Goal: Check status: Check status

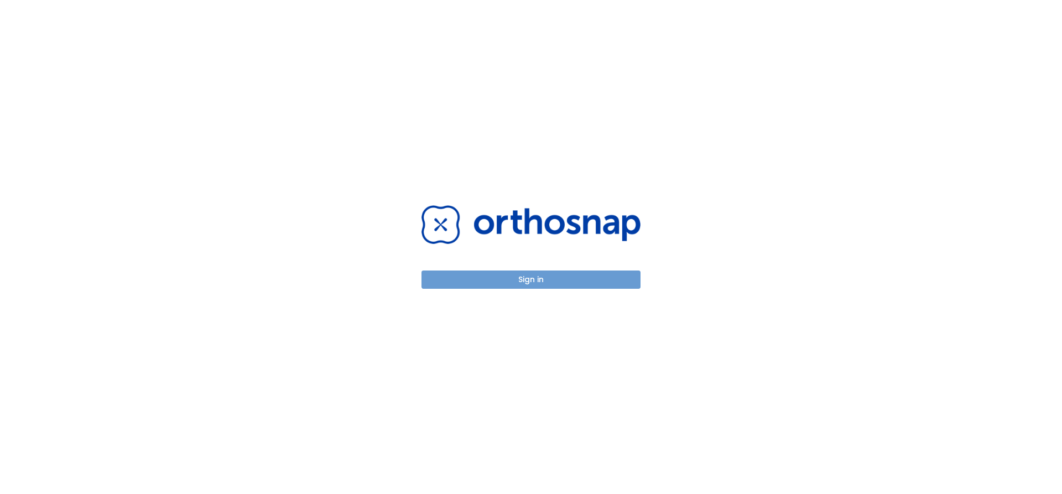
click at [537, 282] on button "Sign in" at bounding box center [531, 280] width 219 height 18
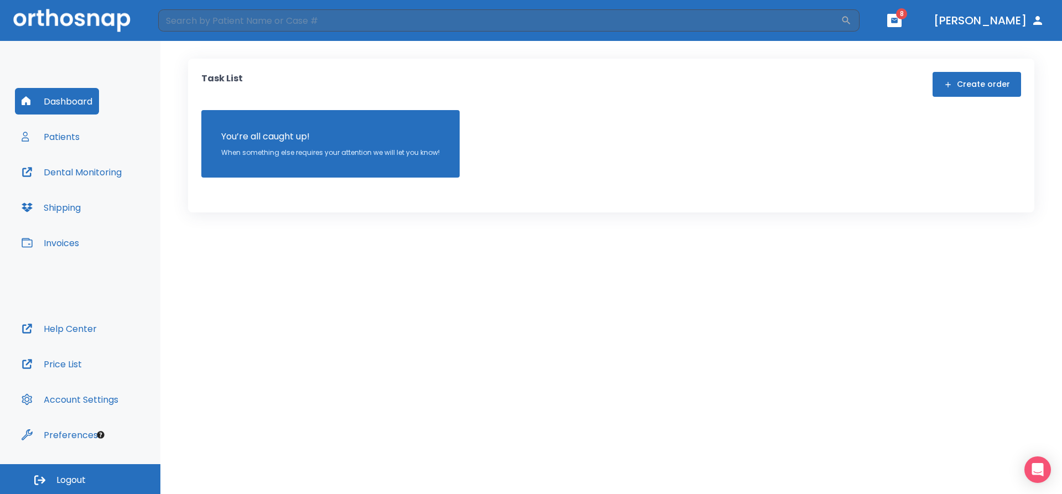
click at [64, 137] on button "Patients" at bounding box center [50, 136] width 71 height 27
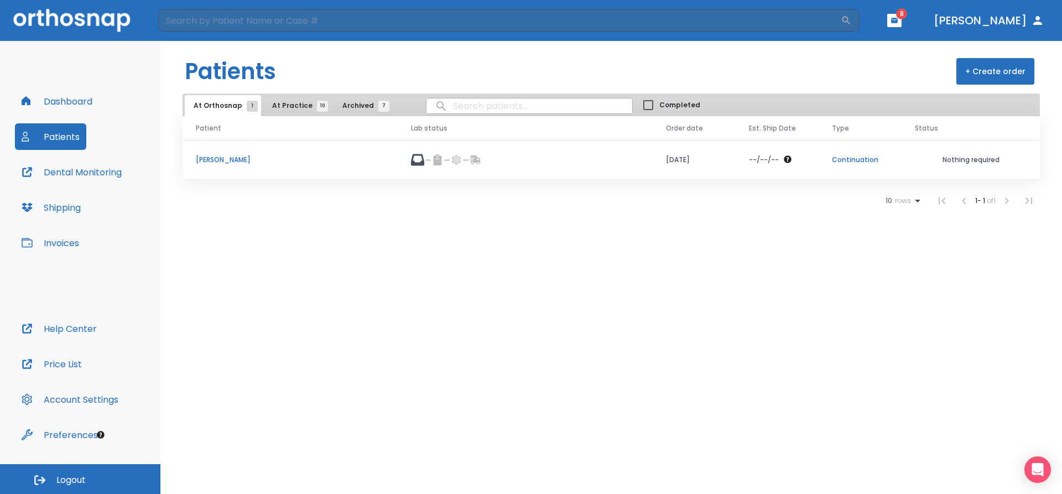
click at [317, 104] on span "10" at bounding box center [322, 106] width 11 height 11
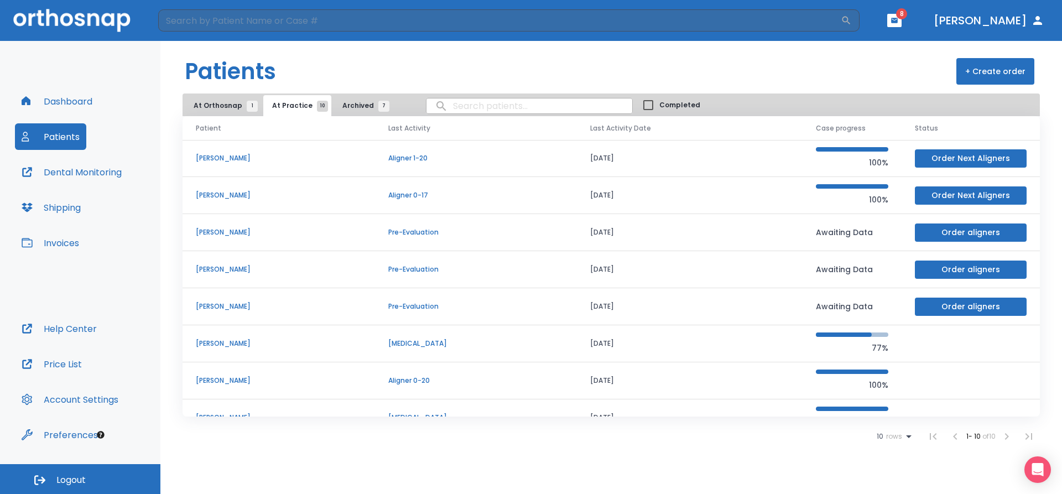
scroll to position [111, 0]
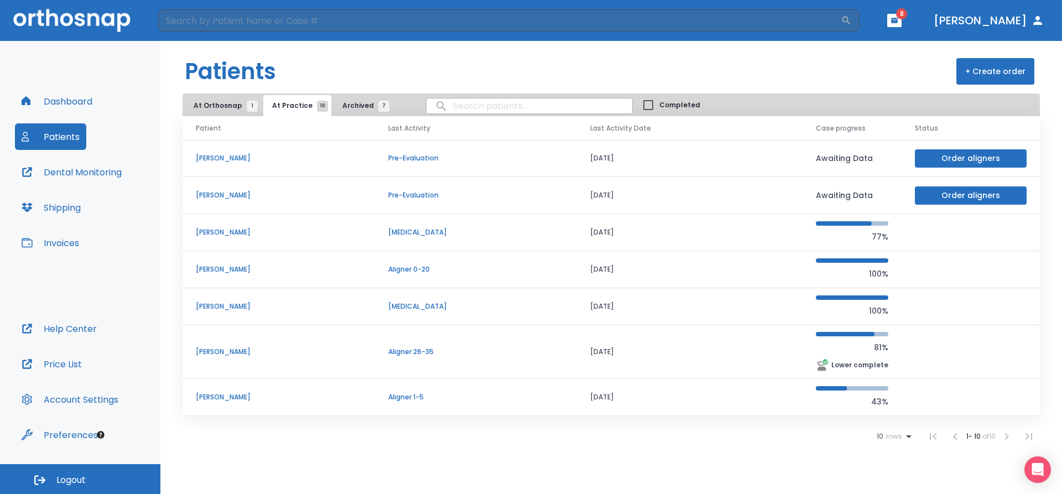
click at [257, 402] on td "[PERSON_NAME]" at bounding box center [279, 397] width 193 height 37
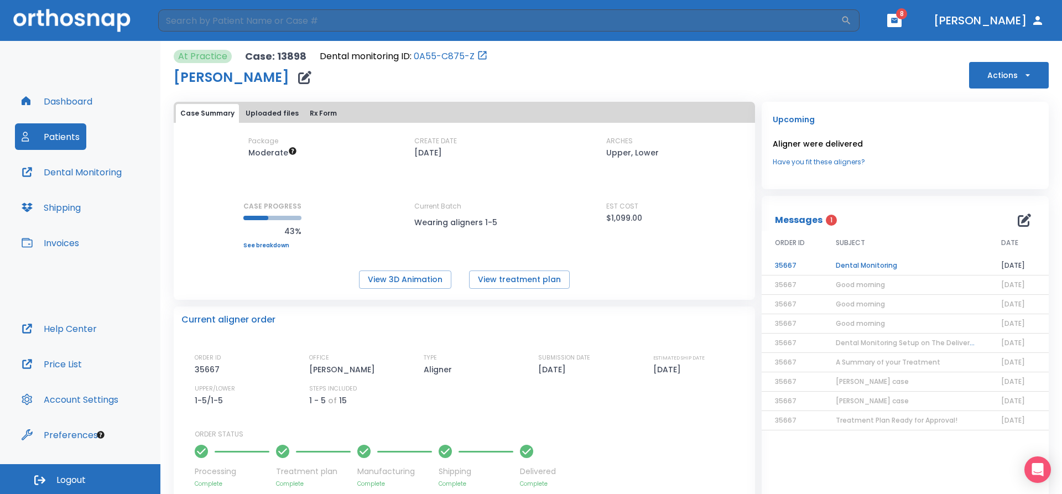
click at [850, 268] on td "Dental Monitoring" at bounding box center [905, 265] width 165 height 19
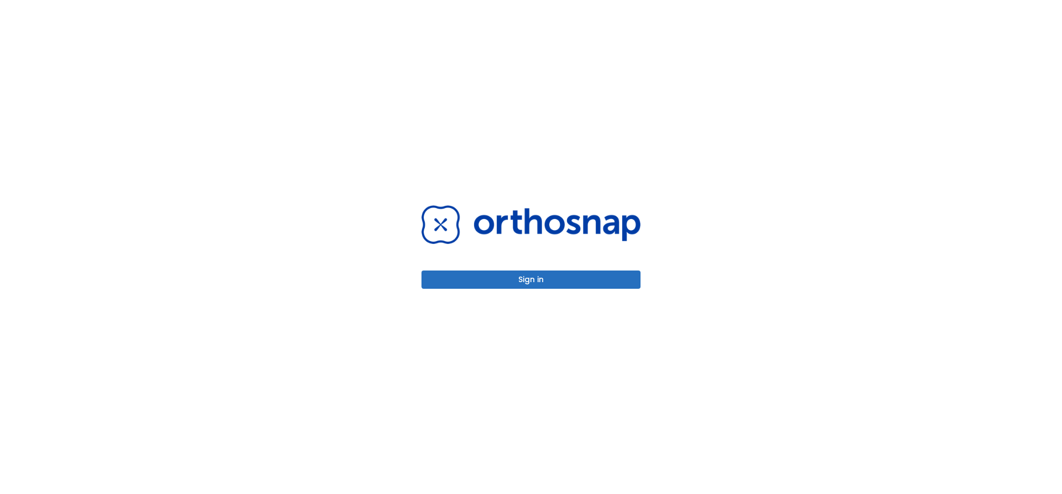
click at [605, 281] on button "Sign in" at bounding box center [531, 280] width 219 height 18
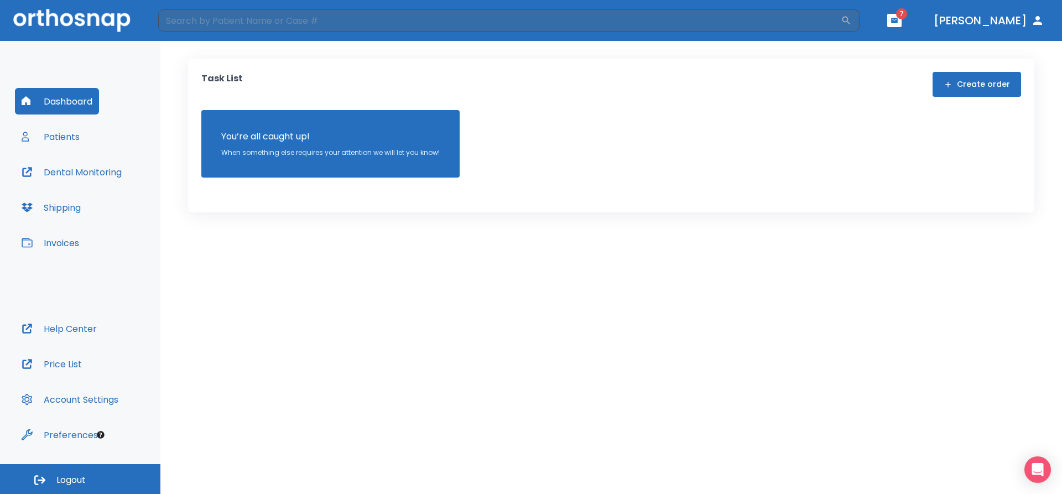
click at [70, 137] on button "Patients" at bounding box center [50, 136] width 71 height 27
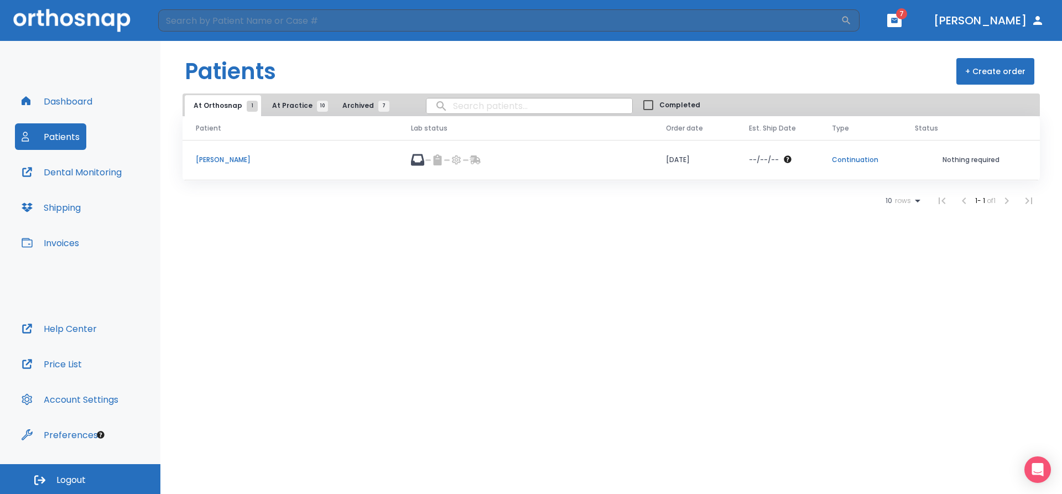
click at [317, 108] on span "10" at bounding box center [322, 106] width 11 height 11
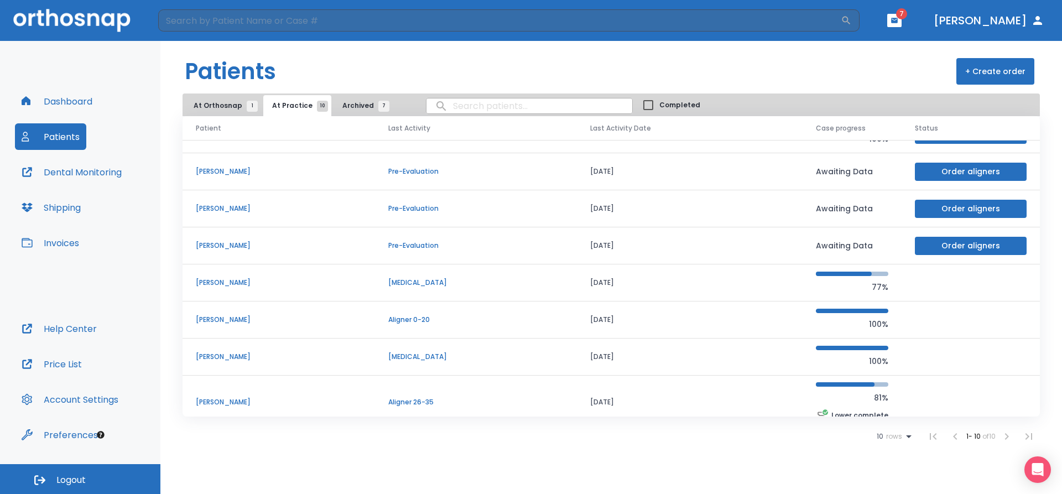
scroll to position [111, 0]
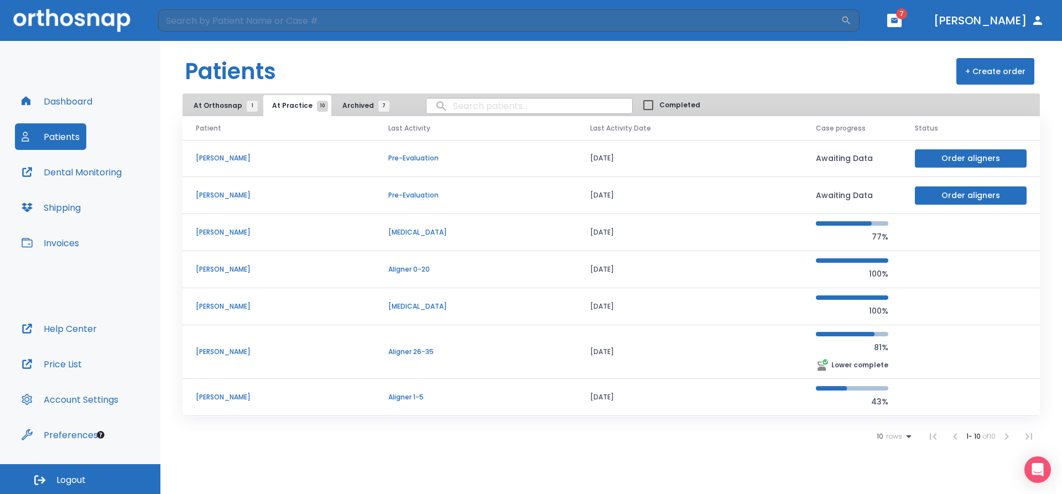
click at [253, 402] on td "[PERSON_NAME]" at bounding box center [279, 397] width 193 height 37
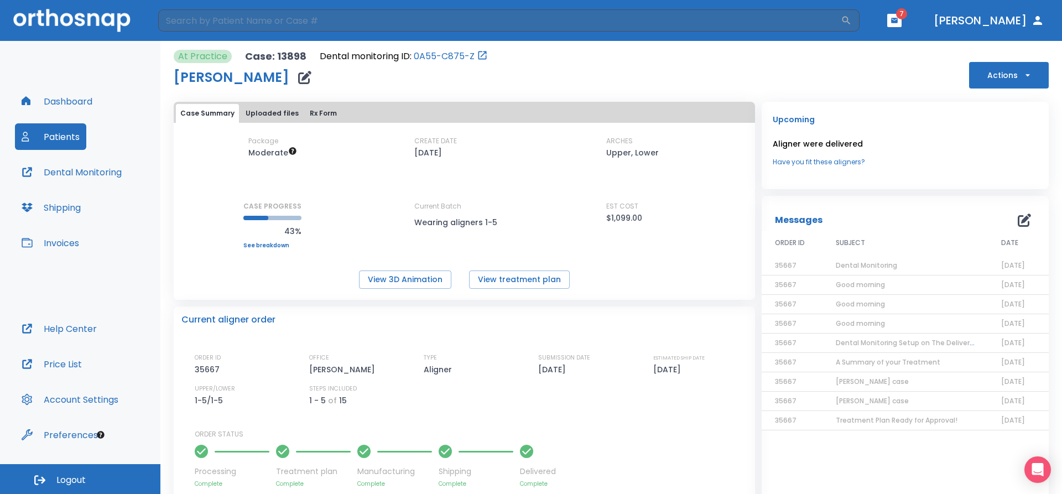
click at [863, 267] on span "Dental Monitoring" at bounding box center [866, 265] width 61 height 9
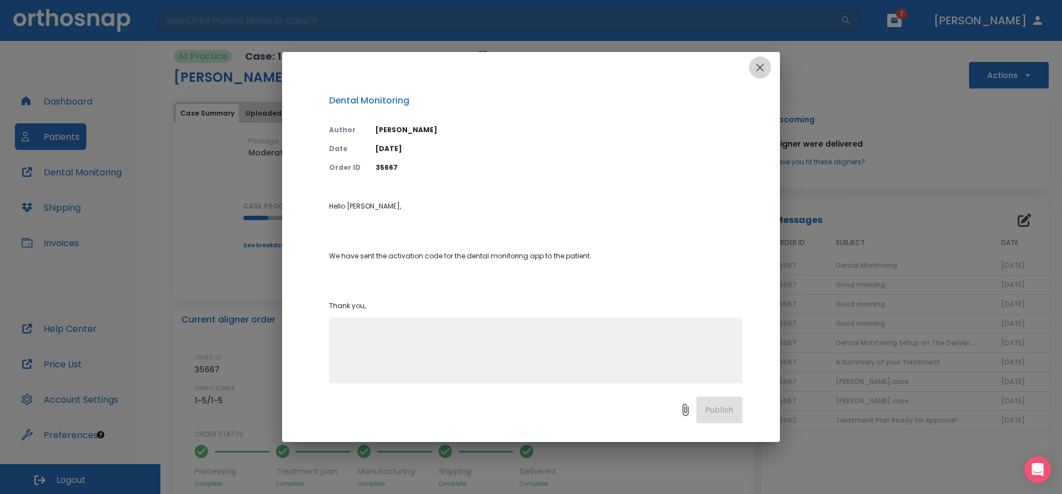
click at [762, 64] on icon "button" at bounding box center [760, 67] width 13 height 13
